Goal: Task Accomplishment & Management: Manage account settings

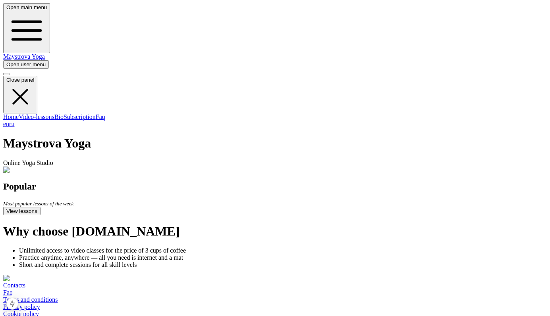
click at [6, 62] on span "button" at bounding box center [6, 65] width 0 height 6
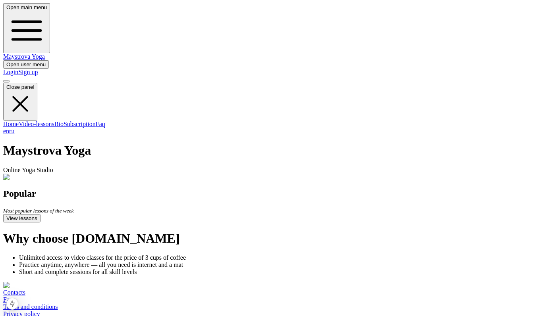
click at [50, 174] on img at bounding box center [26, 177] width 47 height 7
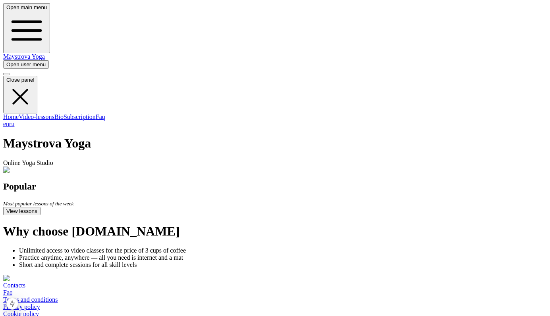
click at [64, 114] on link "Subscription" at bounding box center [80, 117] width 32 height 7
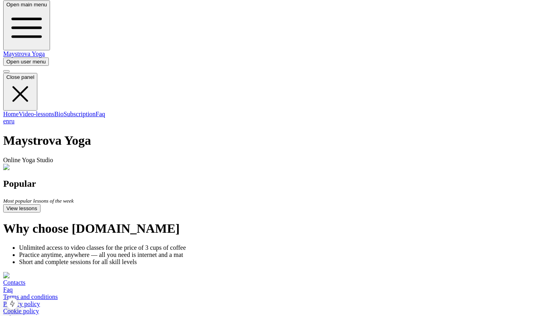
click at [64, 115] on link "Subscription" at bounding box center [80, 114] width 32 height 7
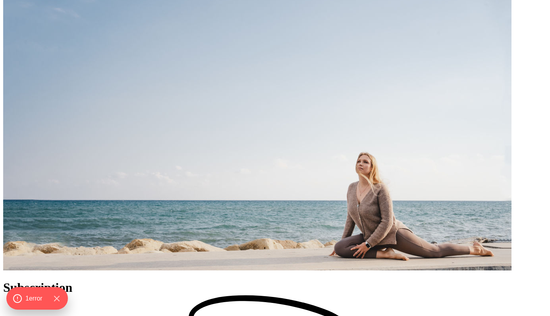
scroll to position [158, 0]
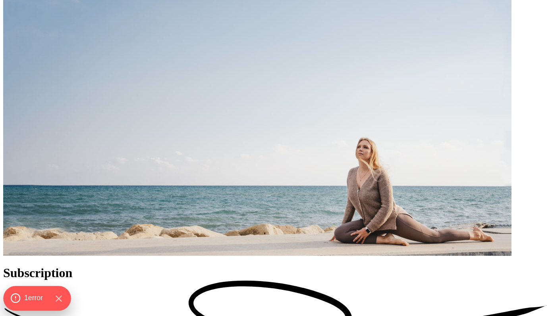
click at [35, 301] on span "1 error" at bounding box center [33, 298] width 19 height 10
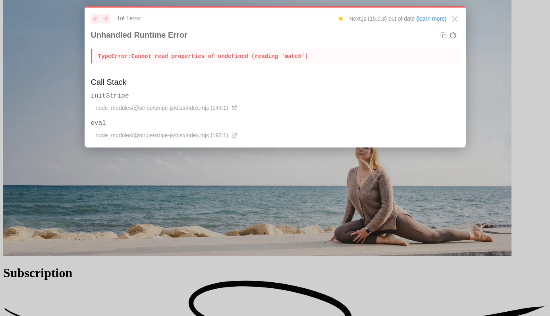
click at [296, 58] on p "TypeError: Cannot read properties of undefined (reading 'match')" at bounding box center [275, 56] width 368 height 14
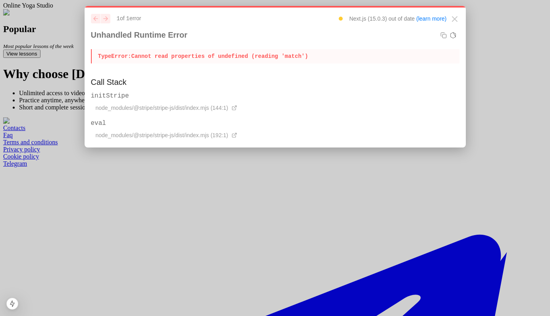
scroll to position [3, 0]
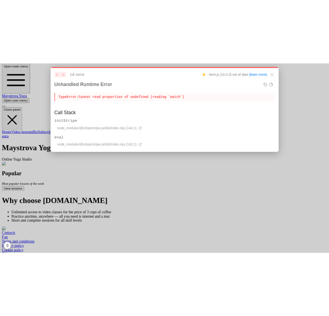
scroll to position [158, 0]
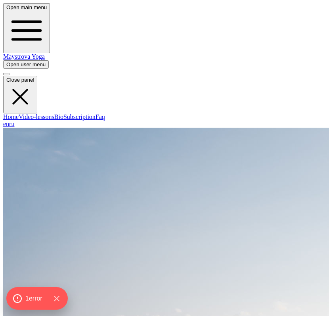
scroll to position [158, 0]
